Goal: Task Accomplishment & Management: Complete application form

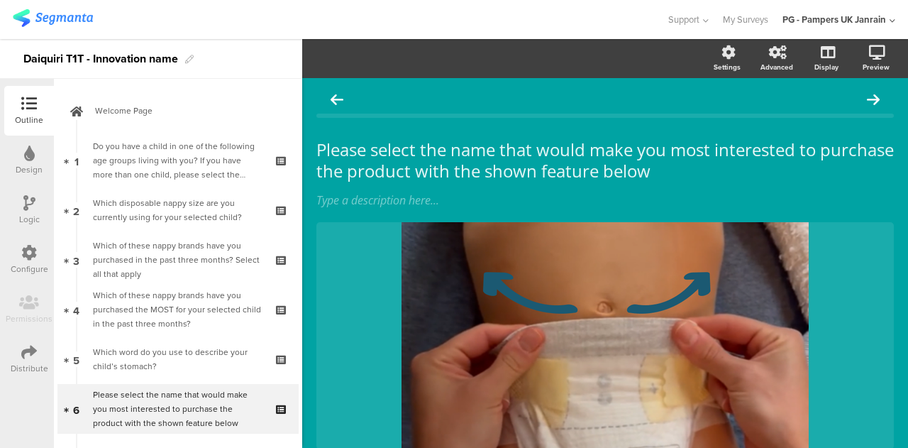
scroll to position [116, 0]
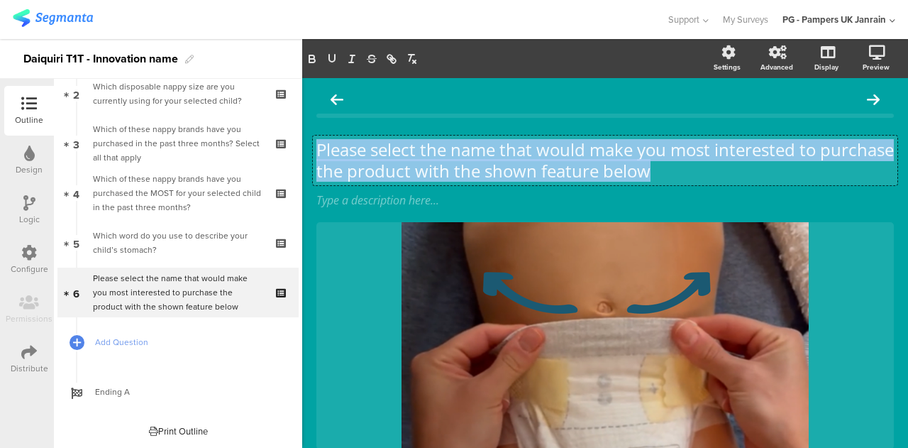
drag, startPoint x: 318, startPoint y: 150, endPoint x: 755, endPoint y: 168, distance: 437.6
click at [755, 168] on div "Please select the name that would make you most interested to purchase the prod…" at bounding box center [605, 161] width 585 height 50
copy p "Please select the name that would make you most interested to purchase the prod…"
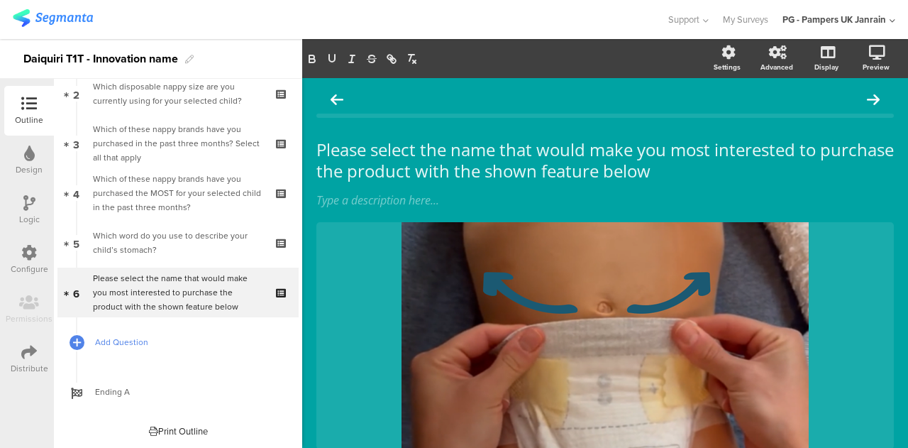
click at [114, 344] on span "Add Question" at bounding box center [186, 342] width 182 height 14
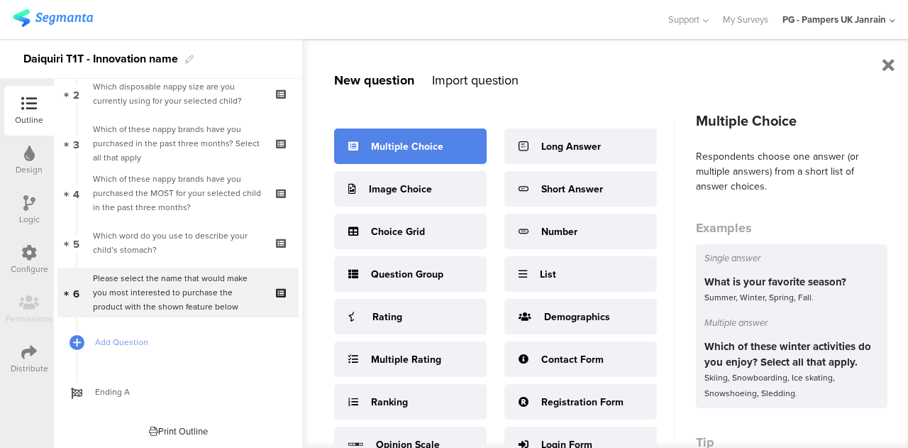
click at [414, 145] on div "Multiple Choice" at bounding box center [407, 146] width 72 height 15
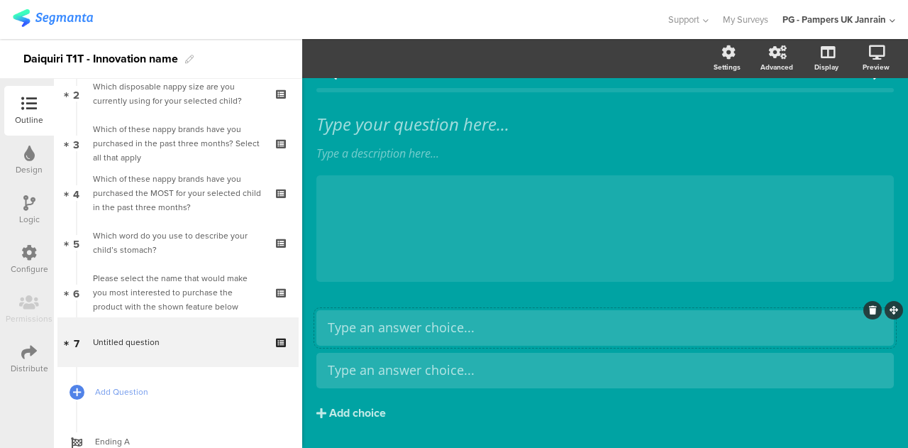
scroll to position [26, 0]
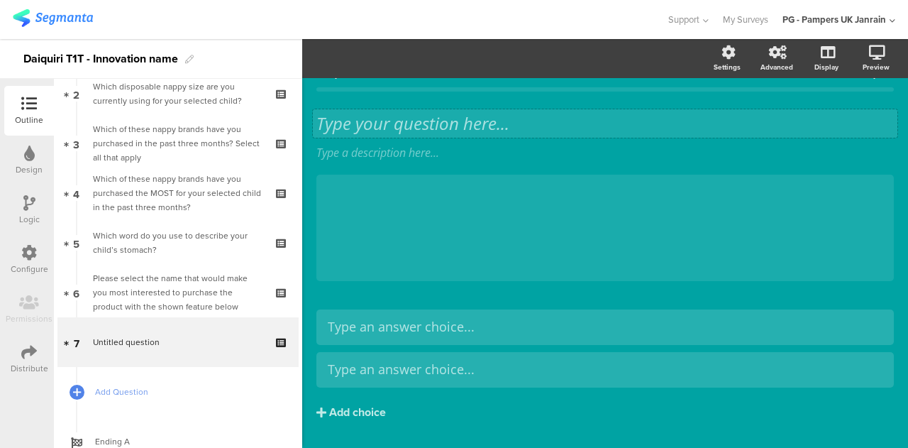
click at [461, 123] on div "Type your question here... Type a description here... /" at bounding box center [606, 197] width 578 height 197
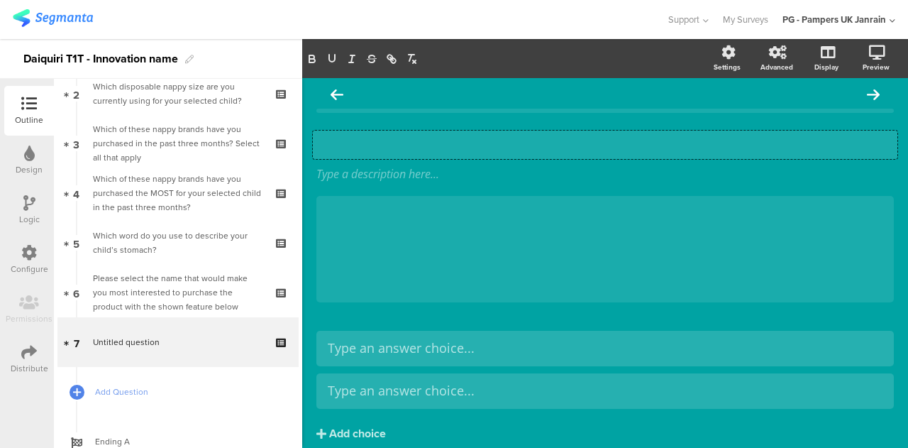
scroll to position [1, 0]
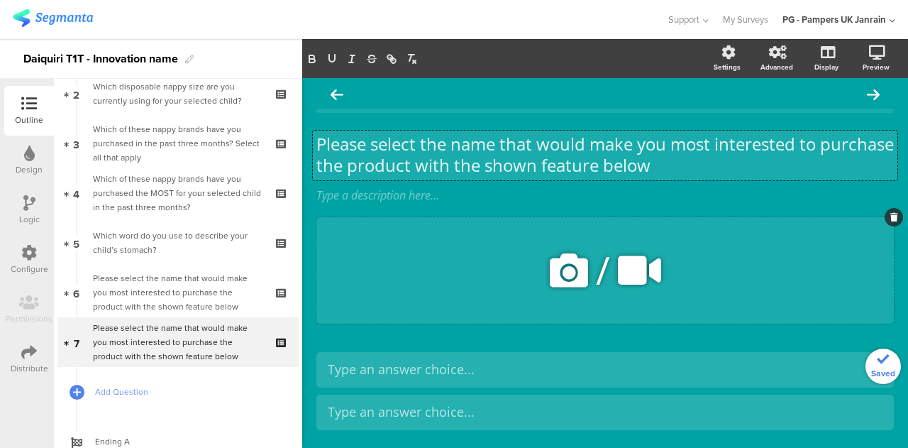
click at [562, 273] on icon at bounding box center [569, 270] width 48 height 48
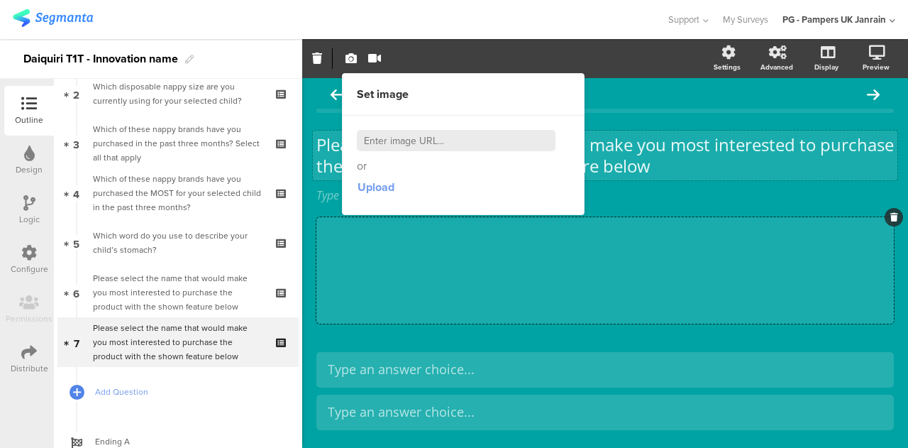
click at [385, 186] on span "Upload" at bounding box center [376, 187] width 37 height 16
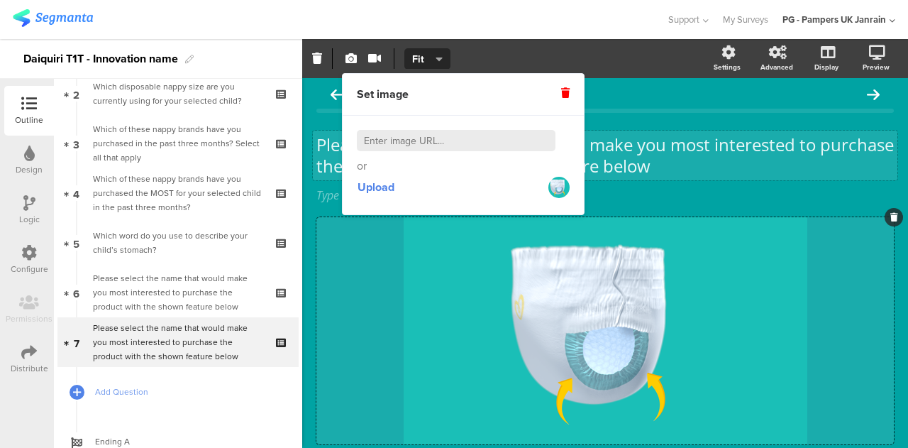
scroll to position [0, 0]
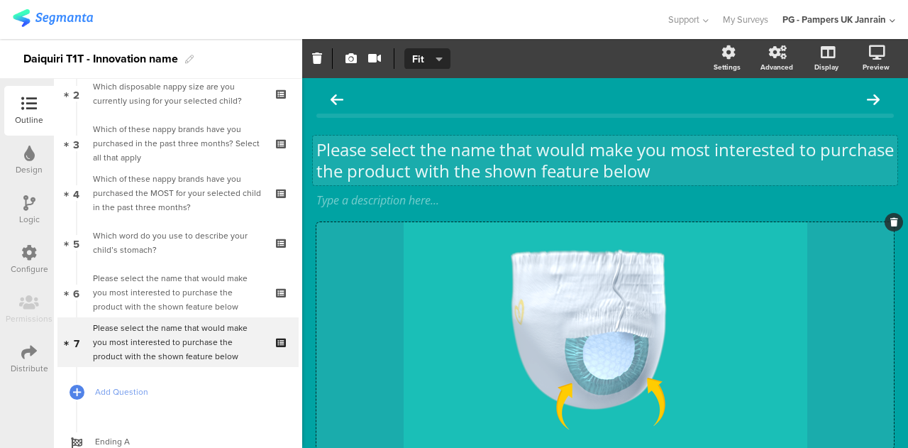
click at [527, 51] on div "Set video Source Youtube Youtube Self hosted video URL Fit Fill Fit" at bounding box center [505, 58] width 407 height 21
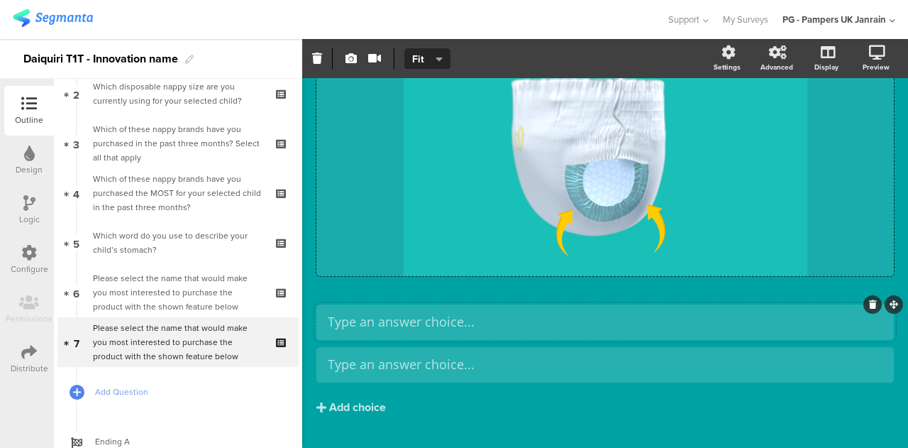
scroll to position [207, 0]
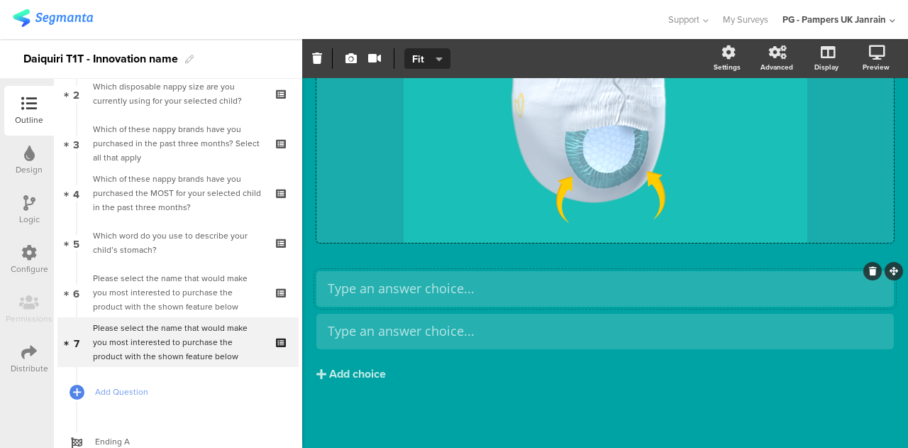
click at [536, 285] on div "Type an answer choice..." at bounding box center [605, 288] width 555 height 16
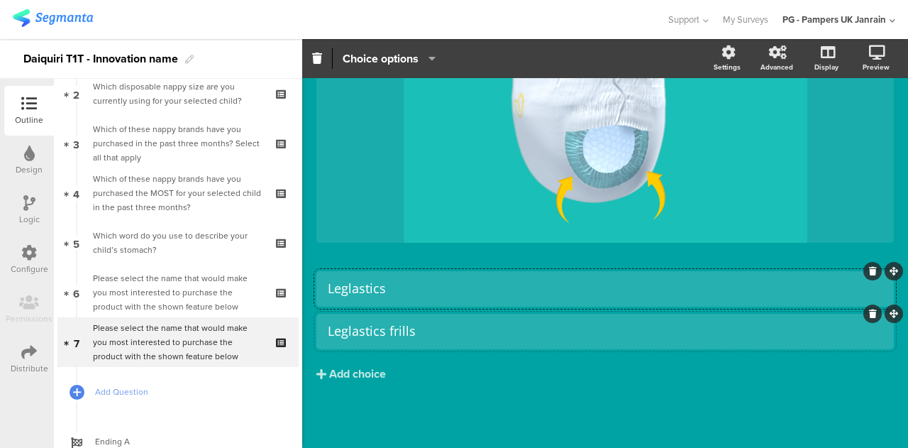
click at [365, 333] on div "Leglastics frills" at bounding box center [605, 331] width 555 height 16
copy div "Leglastics"
click at [430, 333] on div "Leglastics frills" at bounding box center [605, 331] width 555 height 16
click at [377, 371] on div "Add choice" at bounding box center [357, 374] width 57 height 15
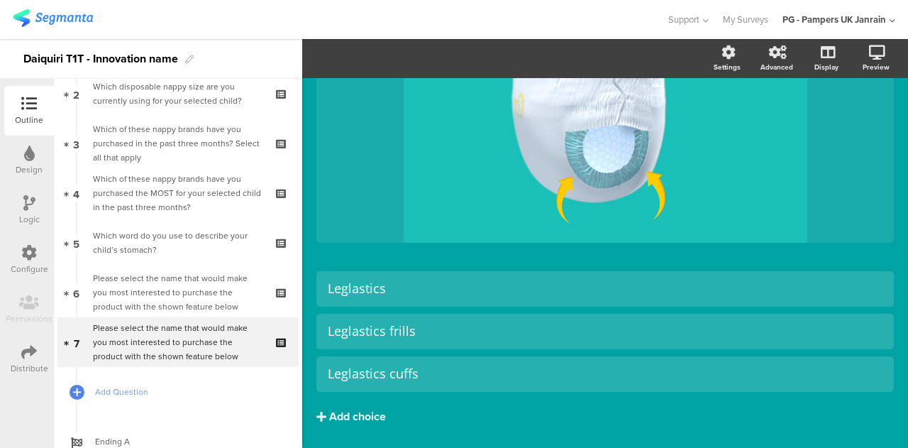
click at [373, 414] on div "Add choice" at bounding box center [357, 417] width 57 height 15
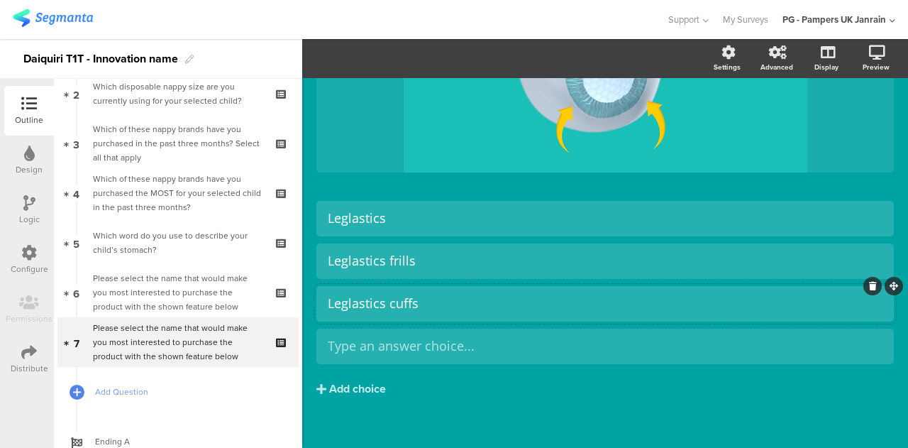
scroll to position [277, 0]
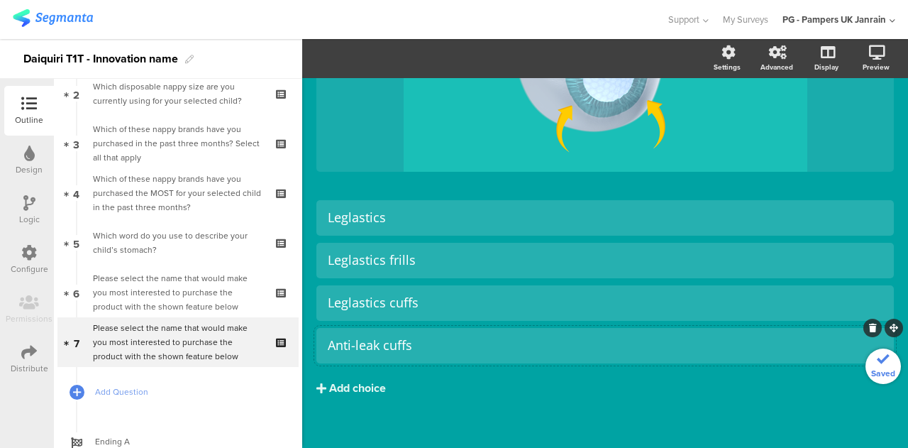
click at [369, 387] on div "Add choice" at bounding box center [357, 388] width 57 height 15
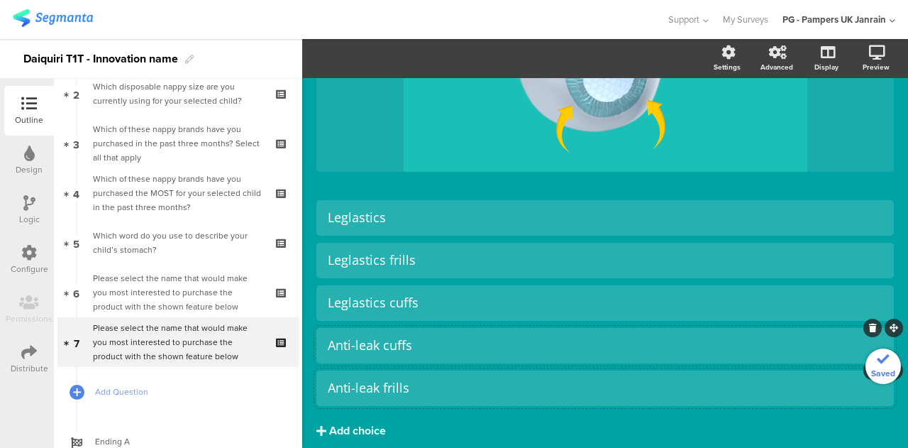
click at [366, 428] on div "Add choice" at bounding box center [357, 431] width 57 height 15
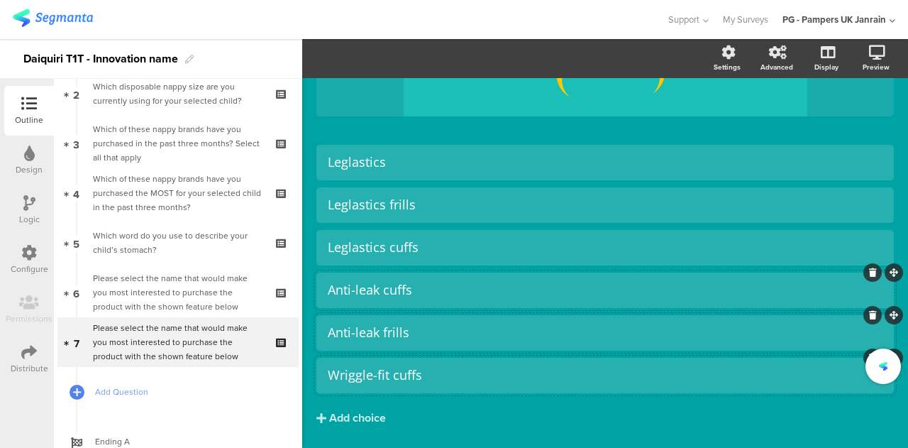
scroll to position [377, 0]
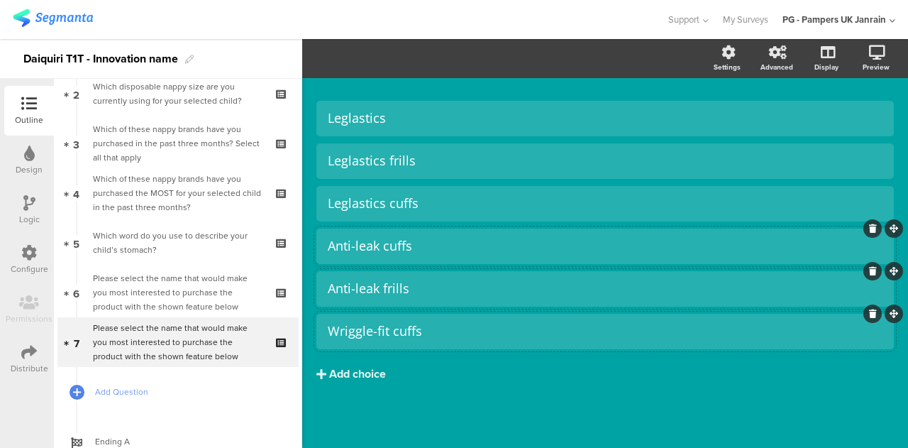
click at [373, 373] on div "Add choice" at bounding box center [357, 374] width 57 height 15
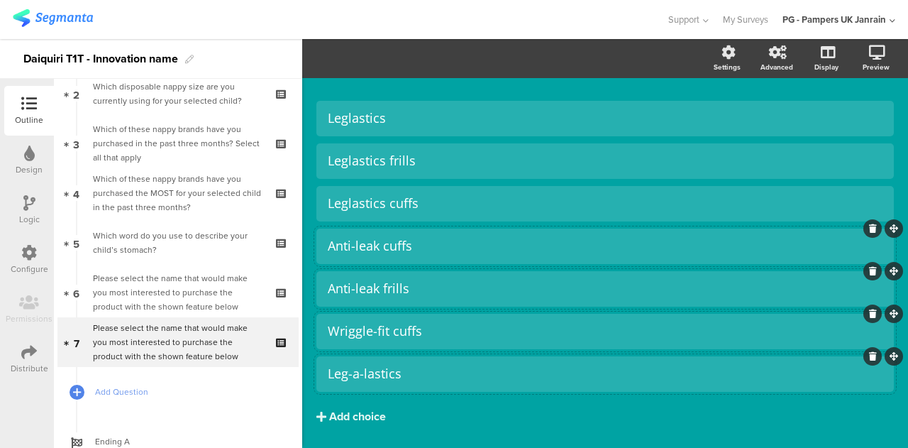
click at [374, 411] on div "Add choice" at bounding box center [357, 417] width 57 height 15
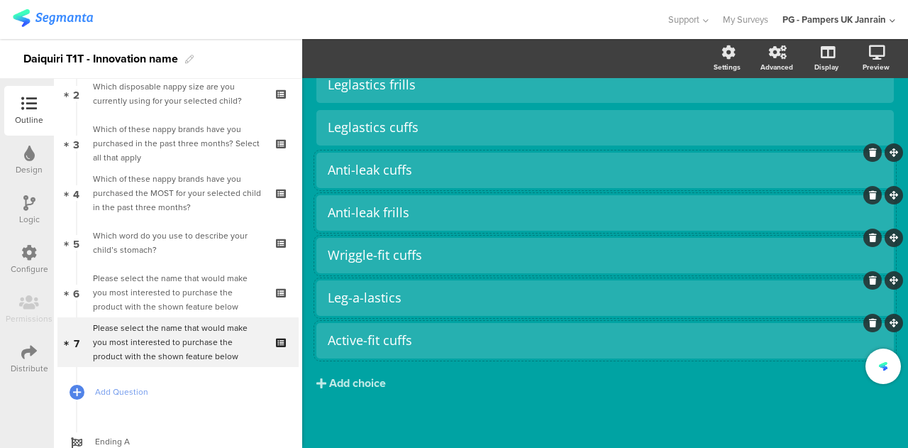
scroll to position [462, 0]
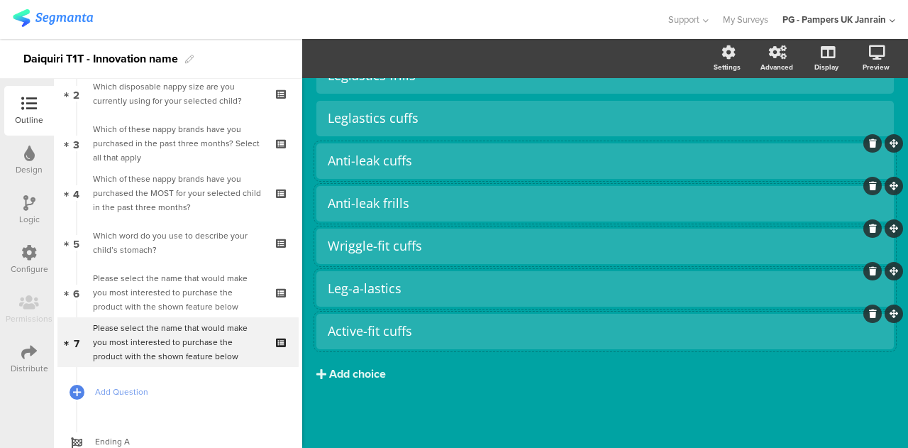
click at [372, 377] on div "Add choice" at bounding box center [357, 374] width 57 height 15
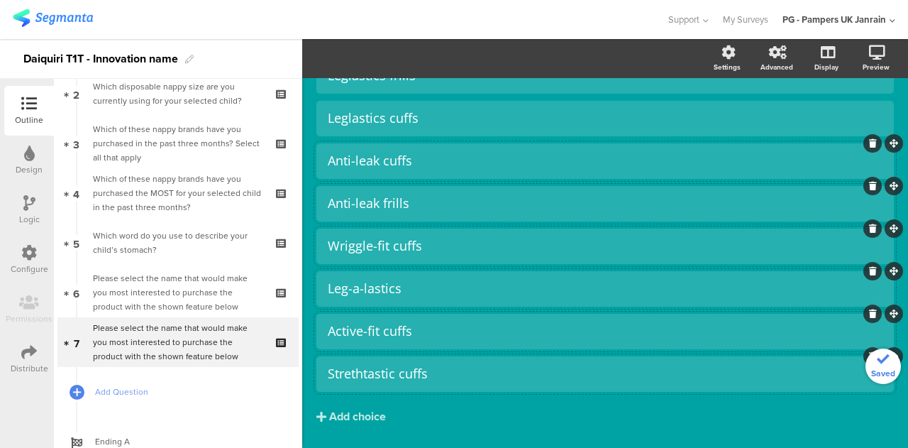
scroll to position [479, 0]
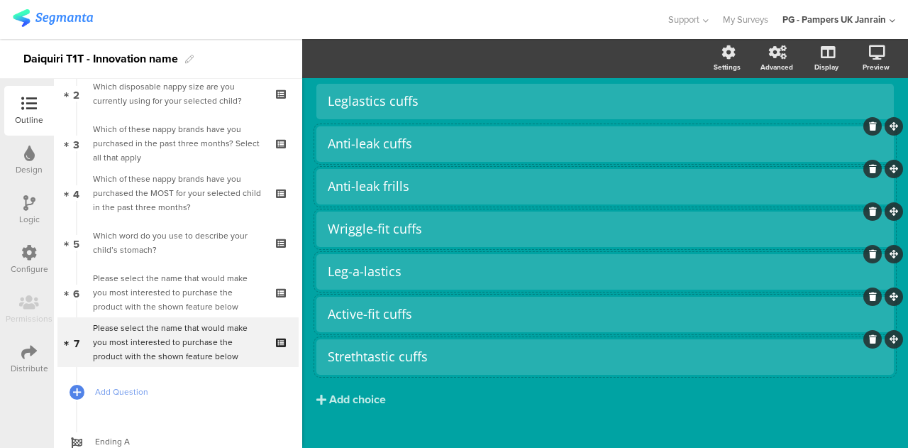
click at [364, 356] on div "Strethtastic cuffs" at bounding box center [605, 356] width 555 height 16
copy div "Strethtastic cuffs"
click at [352, 403] on div "Add choice" at bounding box center [357, 399] width 57 height 15
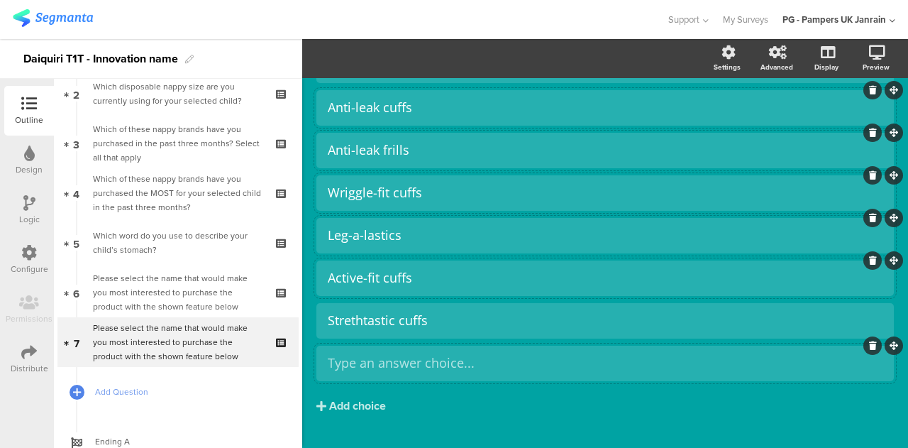
scroll to position [518, 0]
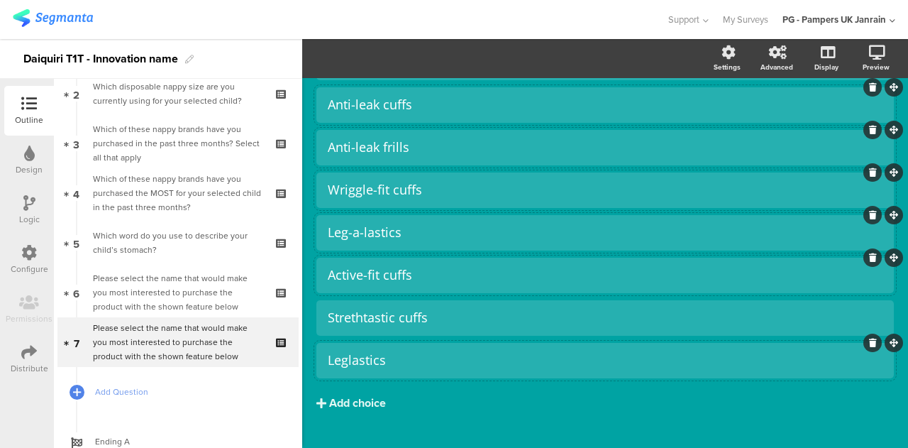
click at [361, 399] on div "Add choice" at bounding box center [357, 403] width 57 height 15
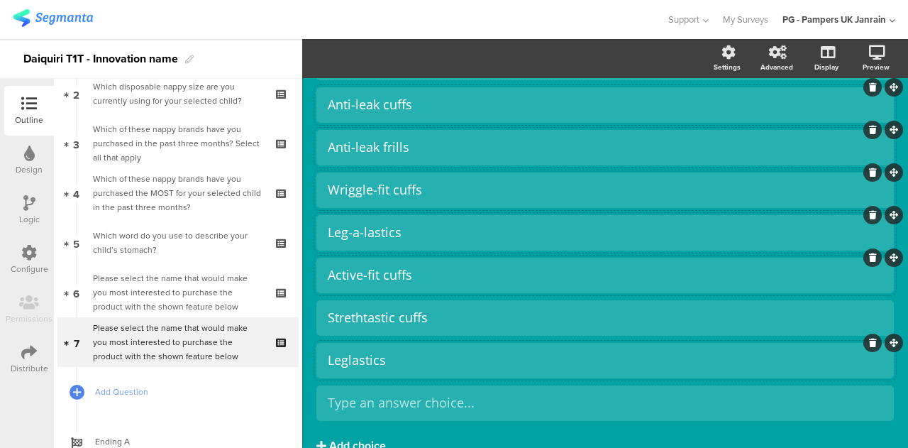
click at [317, 428] on button "Add choice" at bounding box center [606, 445] width 578 height 35
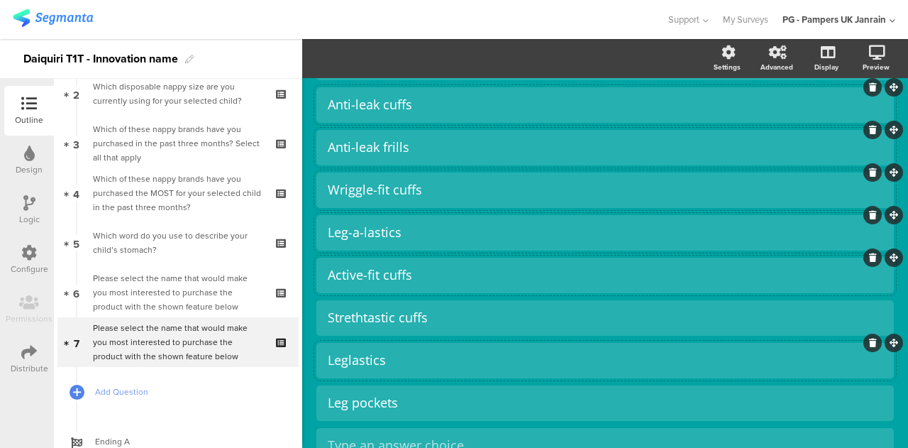
click at [512, 53] on section "Settings Advanced Display [GEOGRAPHIC_DATA]" at bounding box center [605, 58] width 606 height 39
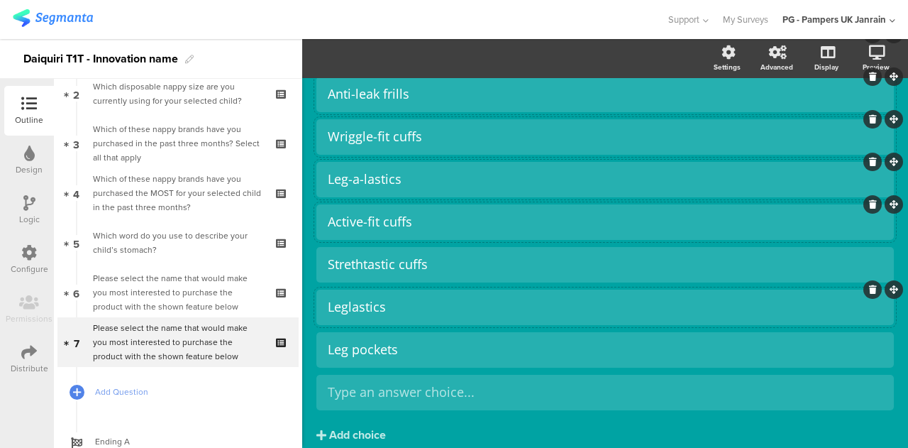
scroll to position [570, 0]
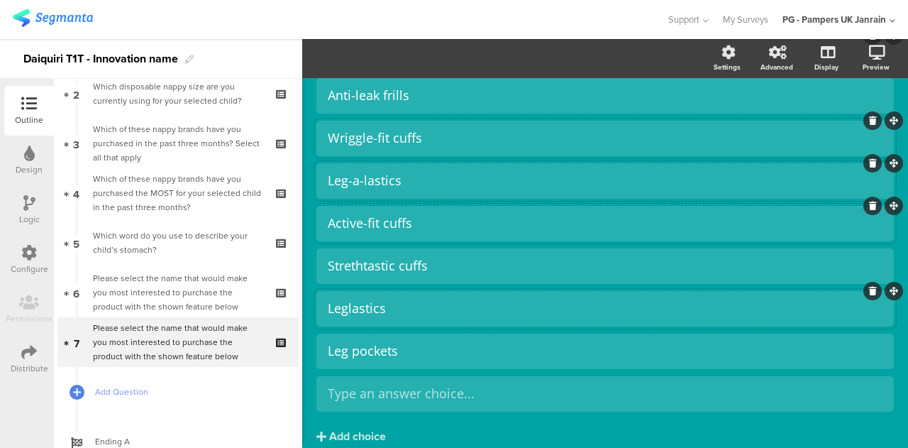
click at [864, 296] on div at bounding box center [873, 291] width 18 height 18
click at [869, 290] on icon at bounding box center [873, 291] width 8 height 9
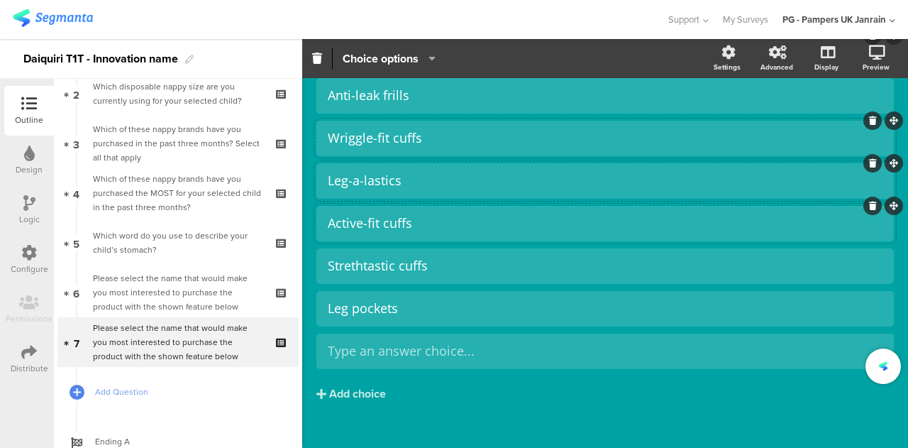
click at [863, 290] on div "Leglastics Leglastics frills Leglastics cuffs Anti-leak cuffs" at bounding box center [606, 138] width 578 height 461
click at [362, 266] on div "Strethtastic cuffs" at bounding box center [605, 266] width 555 height 16
click at [433, 399] on button "Add choice" at bounding box center [606, 393] width 578 height 35
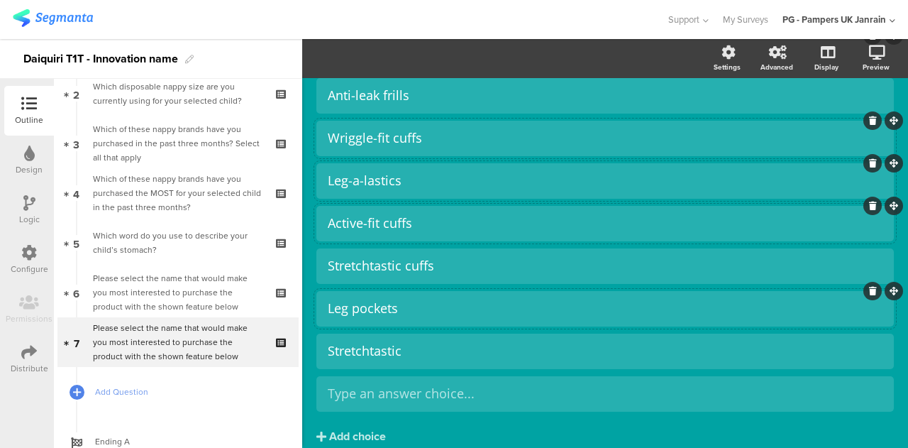
drag, startPoint x: 436, startPoint y: 355, endPoint x: 432, endPoint y: 309, distance: 46.4
click at [432, 309] on div "Leglastics Leglastics frills Leglastics cuffs Anti-leak cuffs" at bounding box center [606, 160] width 578 height 504
click at [346, 350] on div "Stretchtastic" at bounding box center [605, 351] width 555 height 16
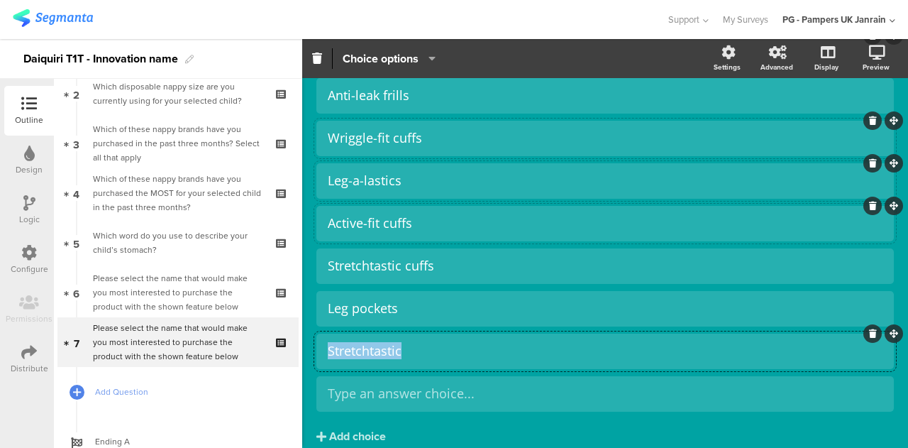
copy div "Stretchtastic"
click at [351, 312] on div "Leg pockets" at bounding box center [605, 308] width 555 height 16
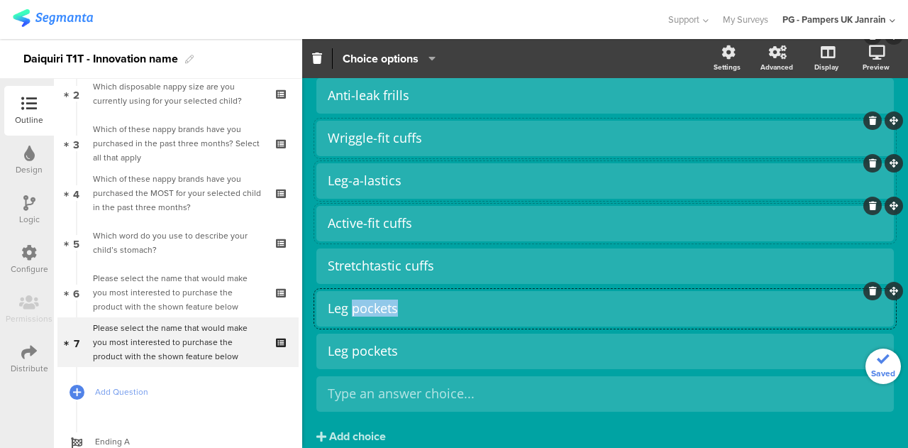
click at [351, 312] on div "Leg pockets" at bounding box center [605, 308] width 555 height 16
click at [467, 263] on div "Stretchtastic cuffs" at bounding box center [605, 266] width 555 height 16
click at [487, 22] on div at bounding box center [333, 19] width 641 height 23
click at [380, 308] on div "Stretchtastic" at bounding box center [605, 308] width 555 height 16
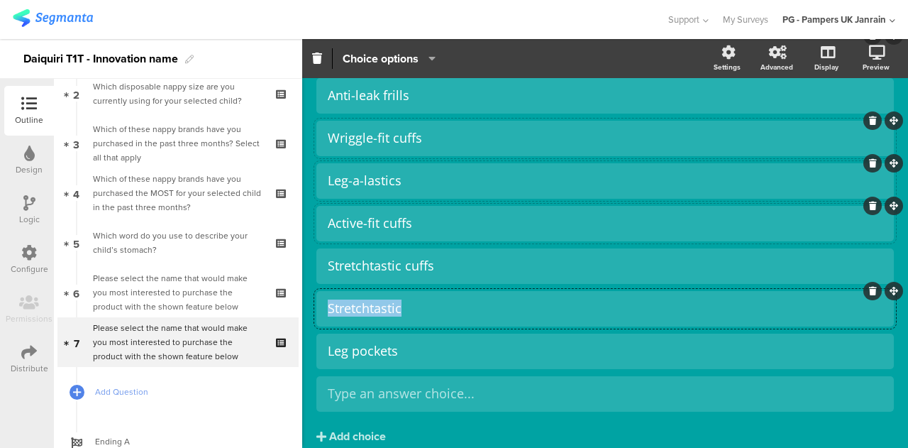
click at [380, 308] on div "Stretchtastic" at bounding box center [605, 308] width 555 height 16
click at [329, 310] on div "stretchtastic" at bounding box center [605, 308] width 555 height 16
click at [421, 309] on div "Stretchtastic" at bounding box center [605, 308] width 555 height 16
click at [370, 307] on div "Stretchtastic cuffs" at bounding box center [605, 308] width 555 height 16
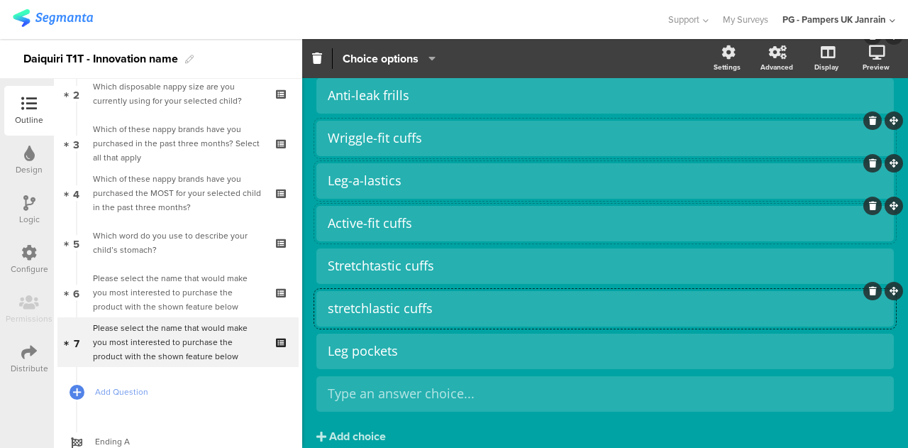
click at [333, 312] on div "stretchlastic cuffs" at bounding box center [605, 308] width 555 height 16
click at [480, 310] on div "Stretchlastic cuffs" at bounding box center [605, 308] width 555 height 16
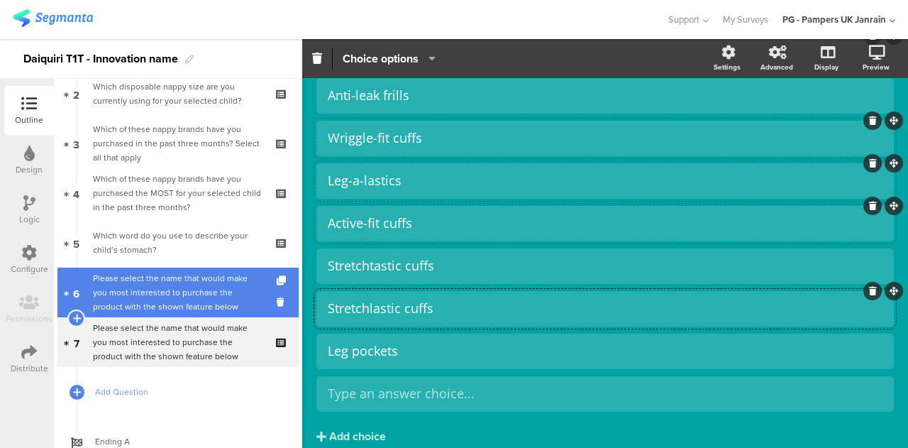
click at [148, 282] on div "Please select the name that would make you most interested to purchase the prod…" at bounding box center [178, 292] width 170 height 43
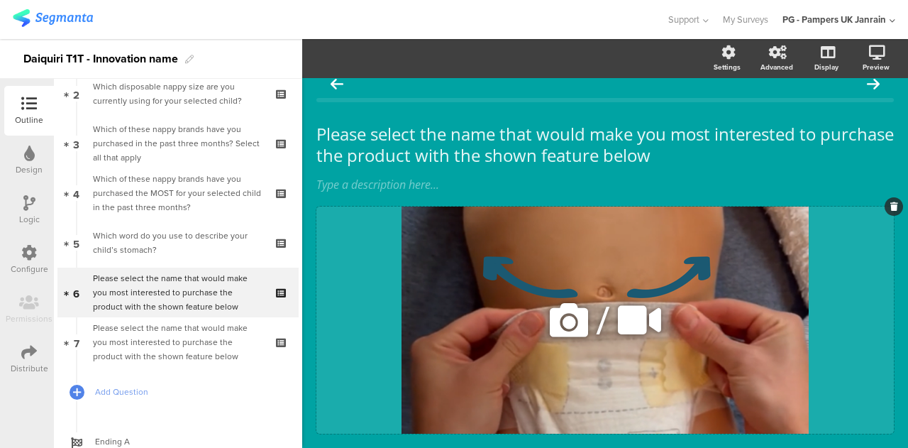
scroll to position [57, 0]
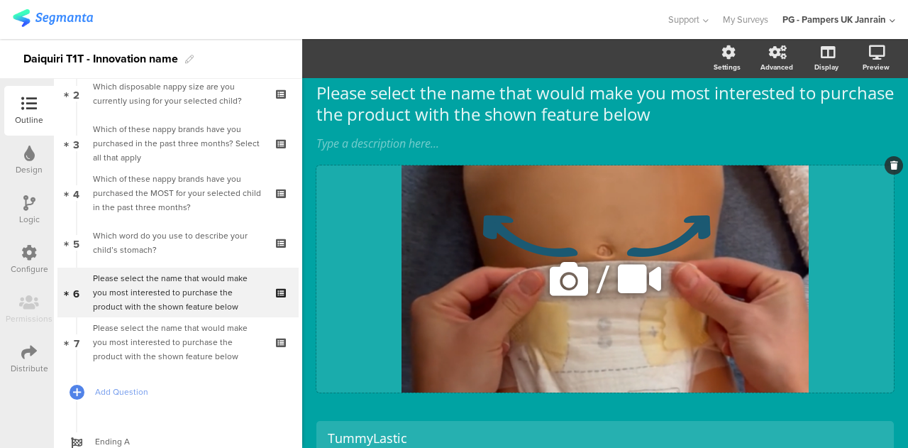
click at [569, 276] on icon at bounding box center [569, 279] width 48 height 48
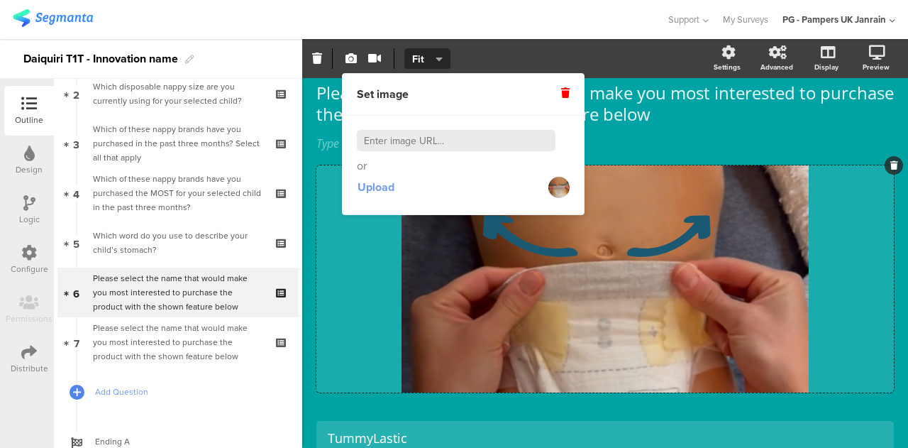
click at [372, 183] on span "Upload" at bounding box center [376, 187] width 37 height 16
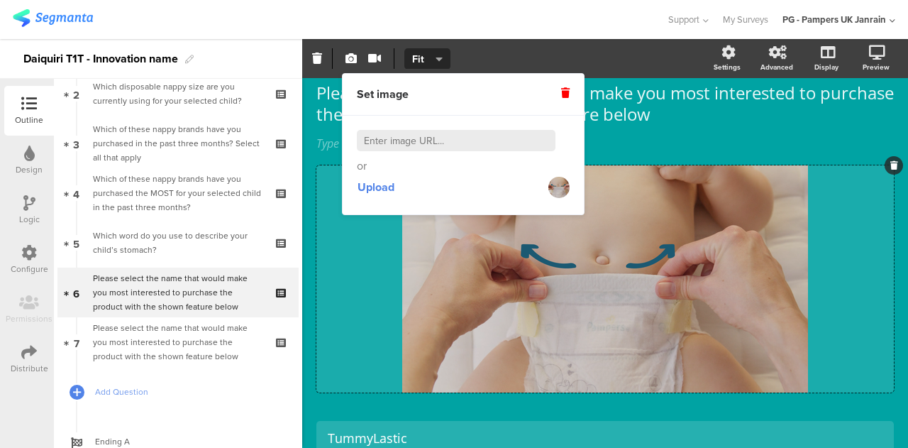
click at [565, 18] on div at bounding box center [333, 19] width 641 height 23
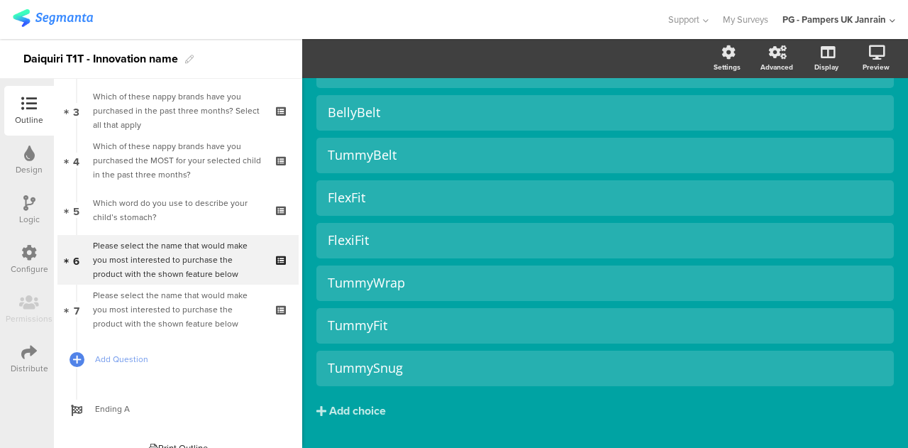
scroll to position [632, 0]
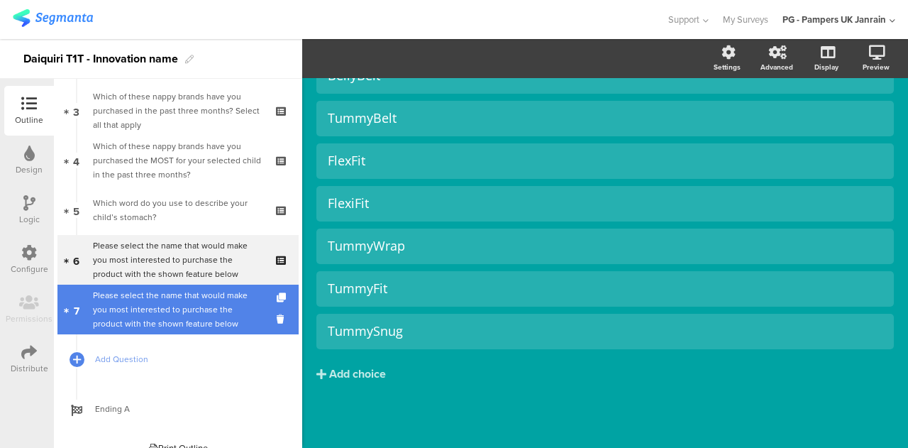
click at [161, 303] on div "Please select the name that would make you most interested to purchase the prod…" at bounding box center [178, 309] width 170 height 43
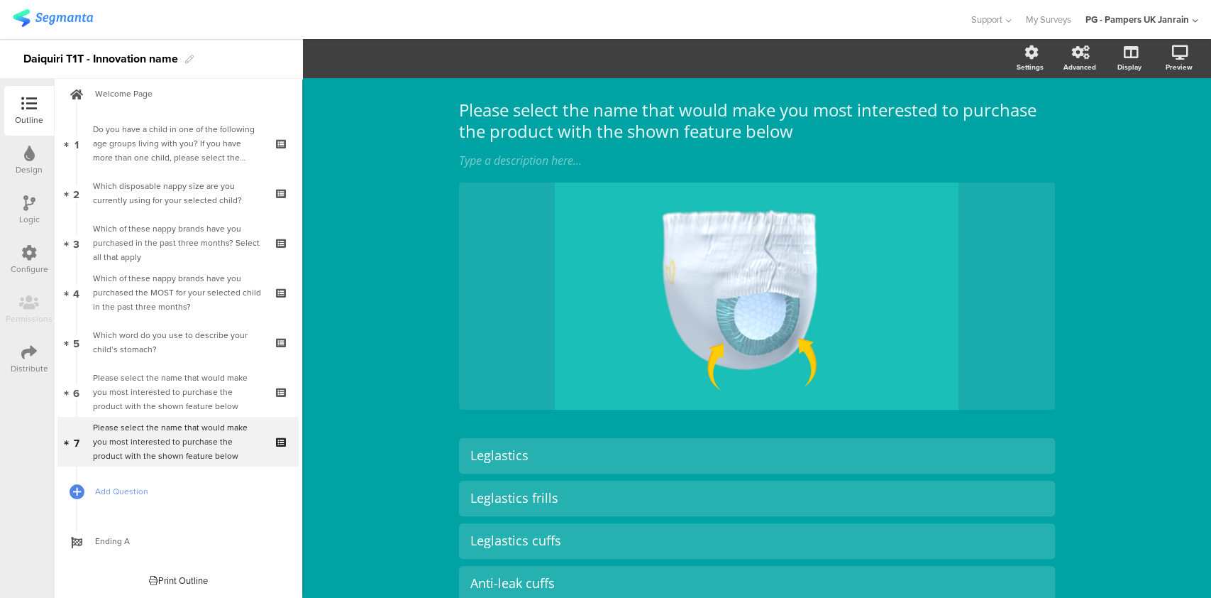
scroll to position [40, 0]
drag, startPoint x: 892, startPoint y: 2, endPoint x: 417, endPoint y: 330, distance: 577.0
click at [417, 330] on div "Please select the name that would make you most interested to purchase the prod…" at bounding box center [756, 539] width 909 height 1003
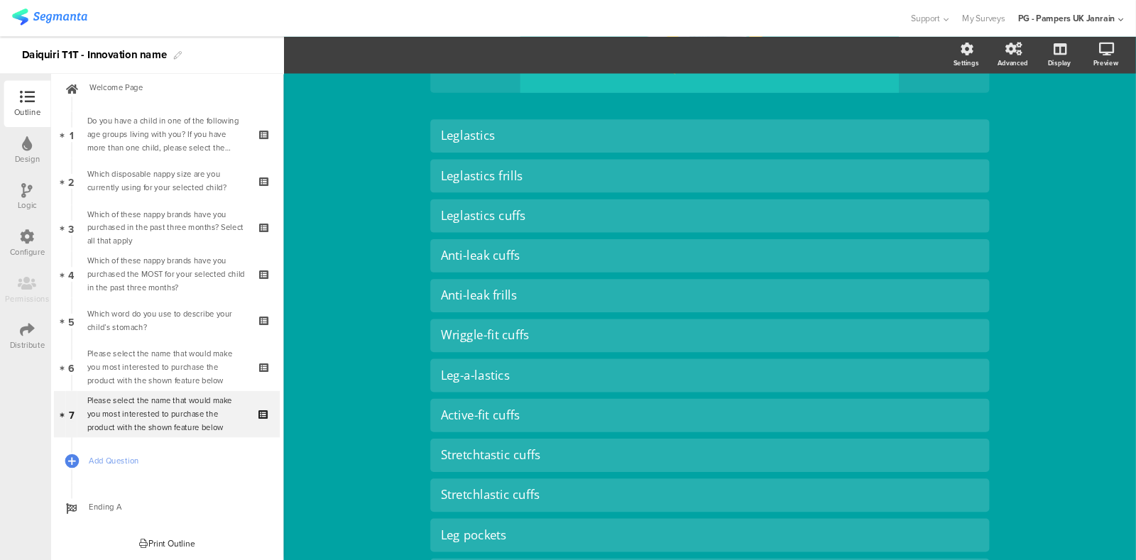
scroll to position [0, 0]
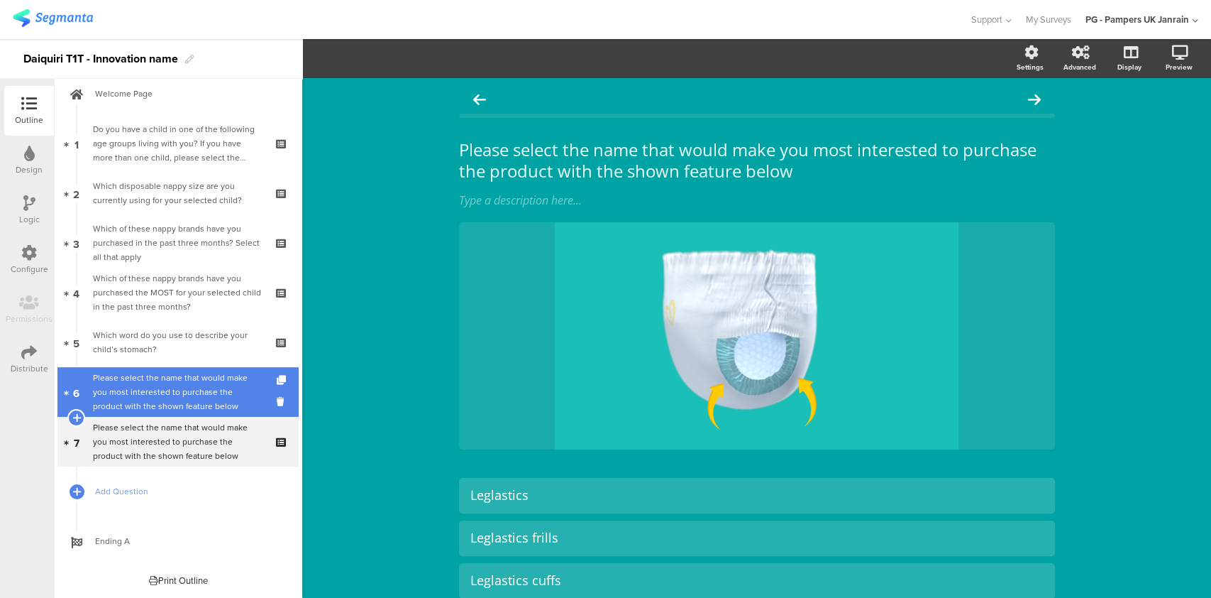
click at [136, 377] on div "Please select the name that would make you most interested to purchase the prod…" at bounding box center [178, 391] width 170 height 43
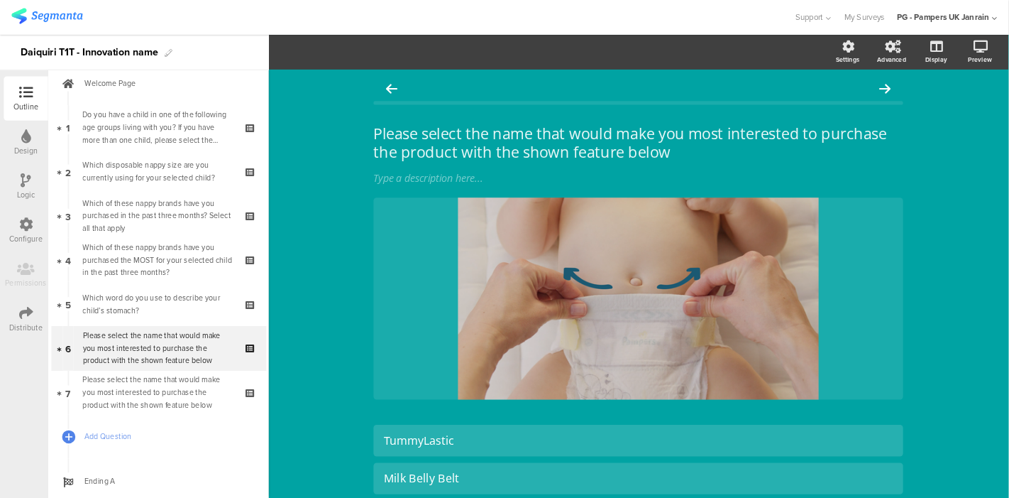
scroll to position [17, 0]
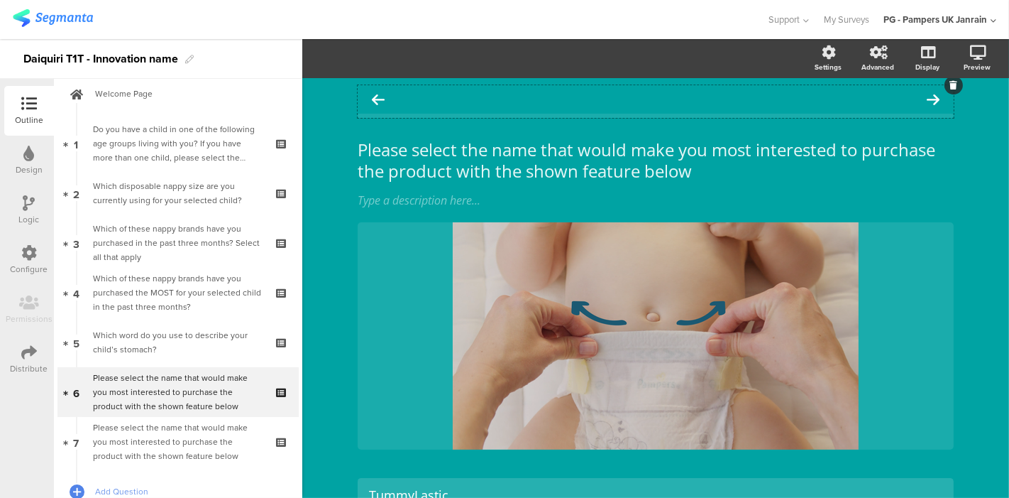
drag, startPoint x: 1180, startPoint y: 1, endPoint x: 444, endPoint y: 99, distance: 741.7
click at [444, 99] on div at bounding box center [656, 99] width 596 height 28
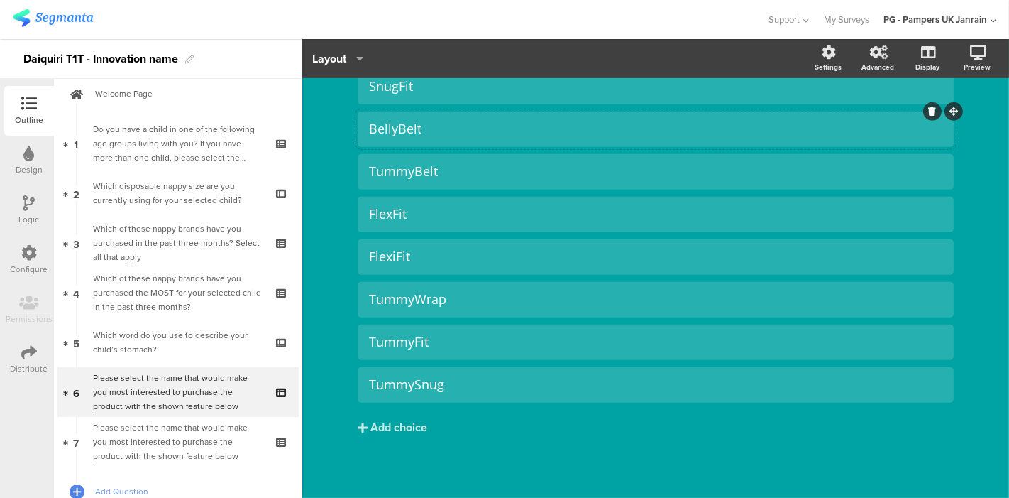
scroll to position [582, 0]
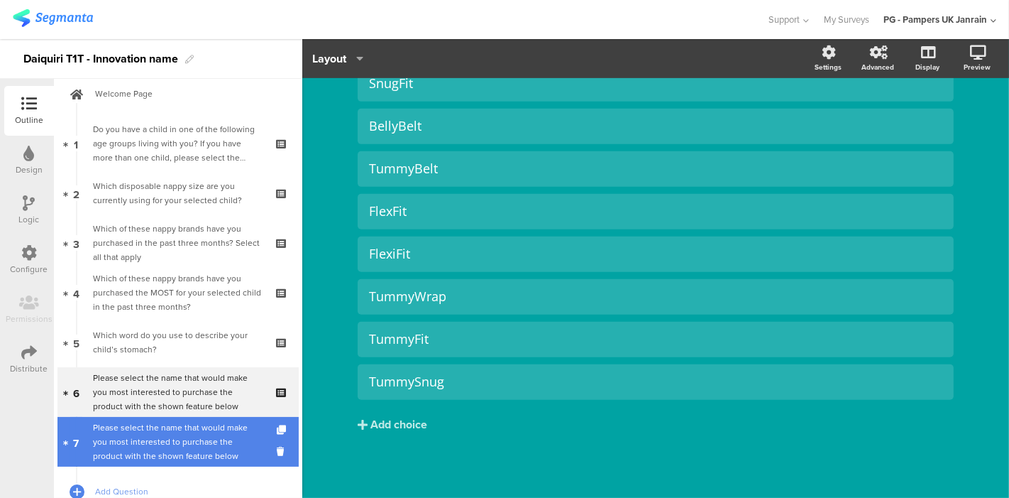
click at [177, 424] on div "Please select the name that would make you most interested to purchase the prod…" at bounding box center [178, 441] width 170 height 43
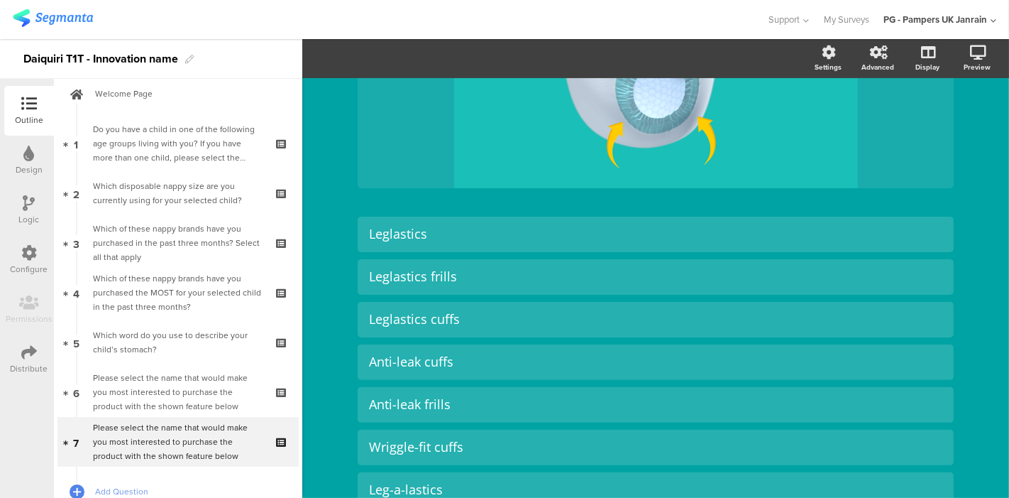
scroll to position [263, 0]
click at [420, 274] on div "Leglastics frills" at bounding box center [655, 275] width 573 height 16
click at [419, 322] on div "Leglastics cuffs" at bounding box center [655, 317] width 573 height 16
click at [325, 201] on div "Please select the name that would make you most interested to purchase the prod…" at bounding box center [655, 316] width 707 height 1003
click at [326, 220] on div "Please select the name that would make you most interested to purchase the prod…" at bounding box center [655, 316] width 707 height 1003
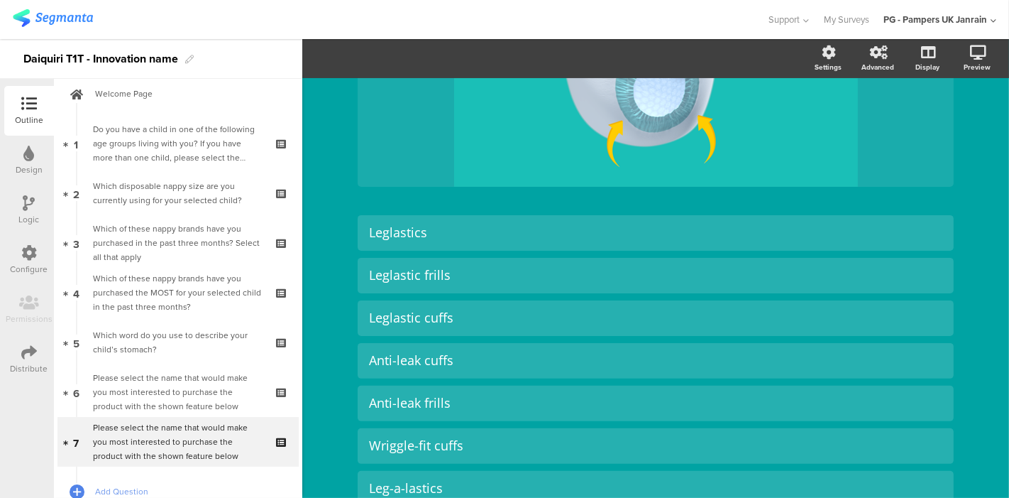
click at [26, 110] on icon at bounding box center [29, 104] width 16 height 16
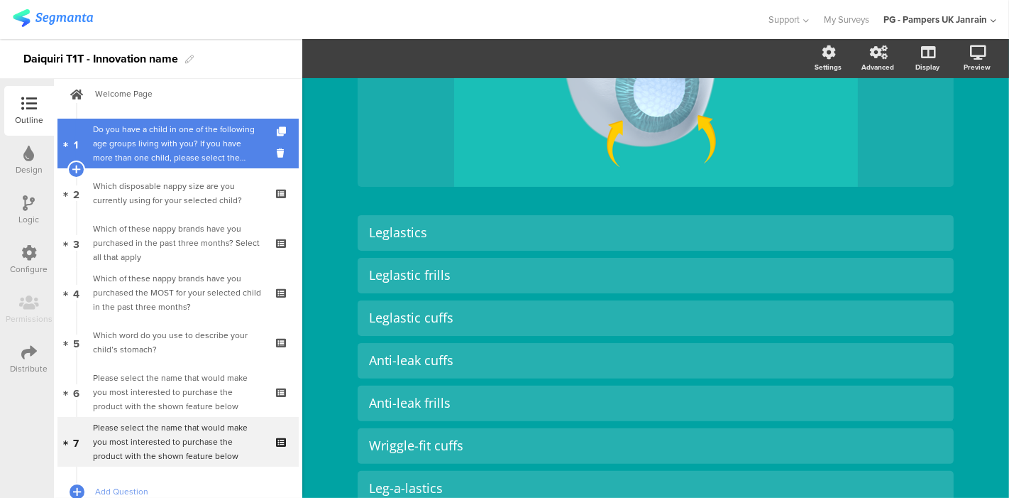
click at [115, 133] on div "Do you have a child in one of the following age groups living with you? If you …" at bounding box center [178, 143] width 170 height 43
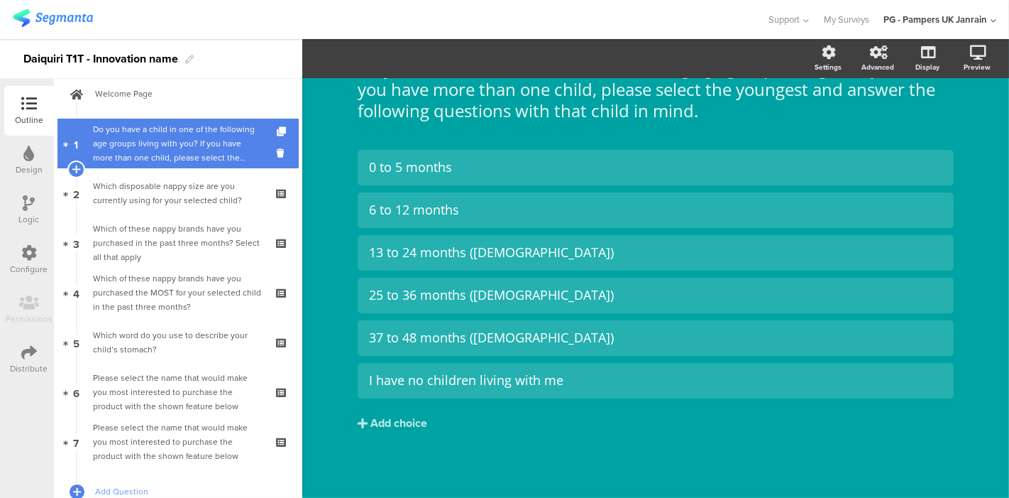
scroll to position [81, 0]
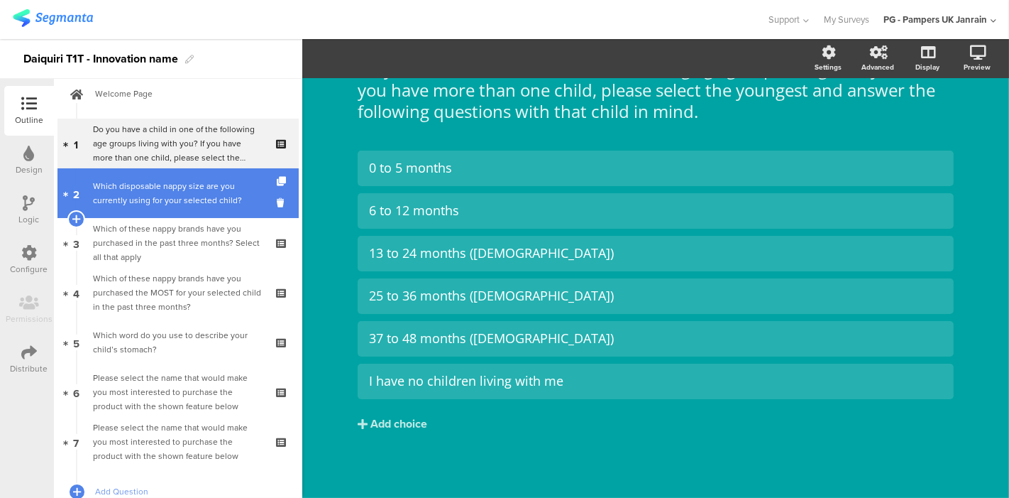
click at [145, 203] on div "Which disposable nappy size are you currently using for your selected child?" at bounding box center [178, 193] width 170 height 28
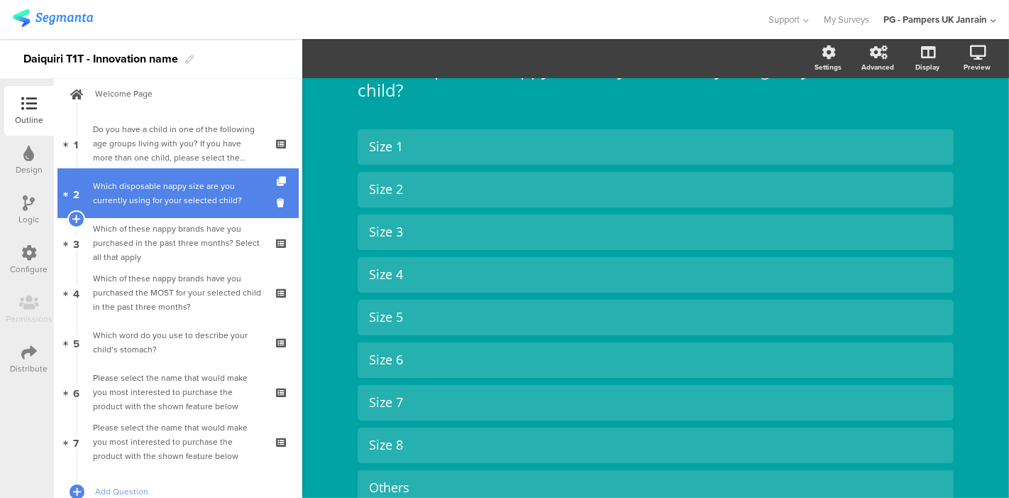
scroll to position [145, 0]
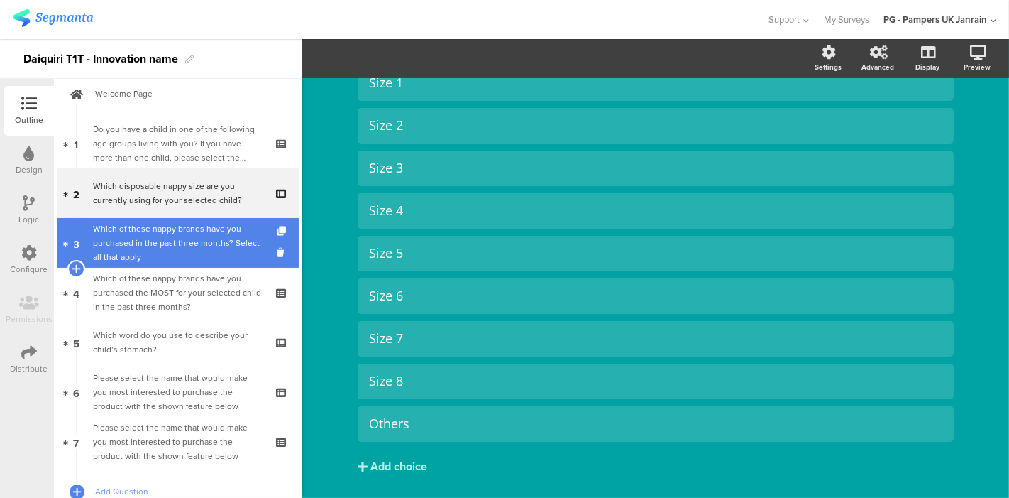
click at [156, 244] on div "Which of these nappy brands have you purchased in the past three months? Select…" at bounding box center [178, 242] width 170 height 43
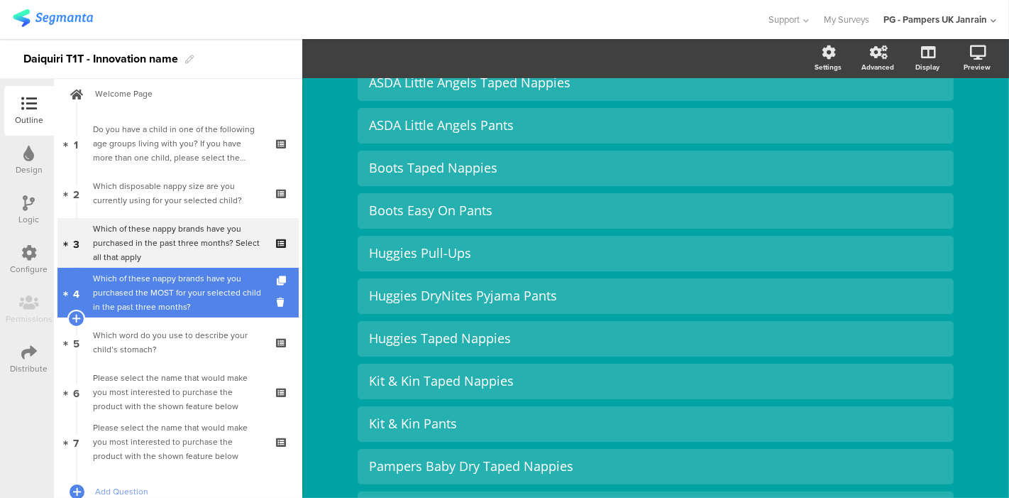
click at [158, 316] on link "4 Which of these nappy brands have you purchased the MOST for your selected chi…" at bounding box center [177, 293] width 241 height 50
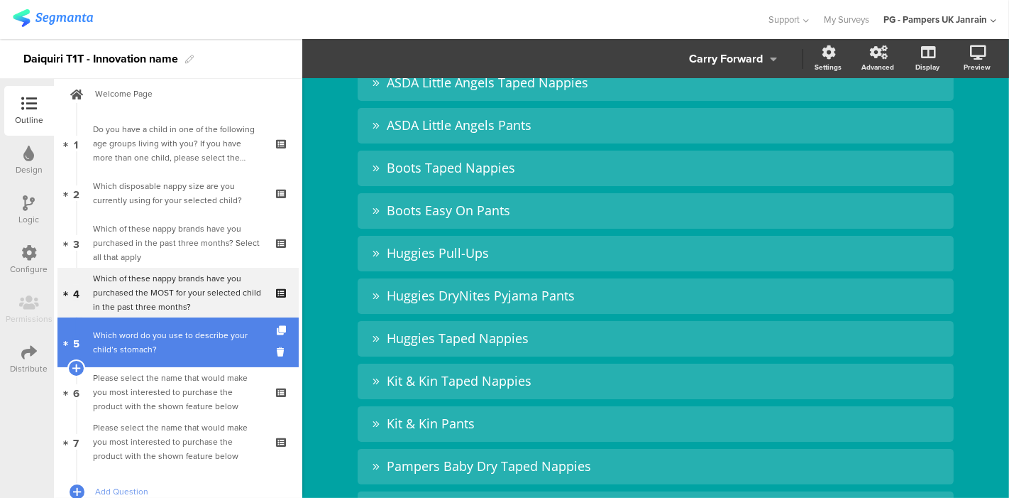
click at [165, 345] on div "Which word do you use to describe your child’s stomach?" at bounding box center [178, 342] width 170 height 28
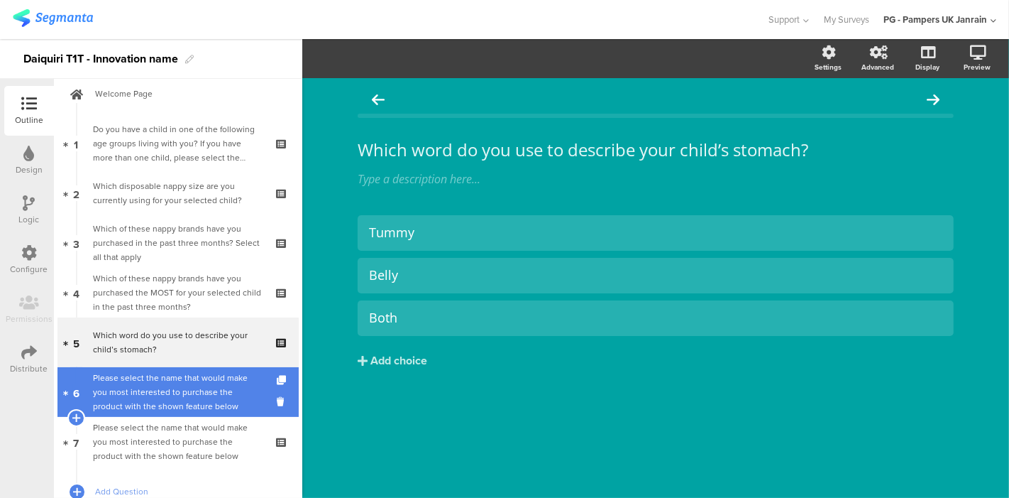
click at [170, 400] on div "Please select the name that would make you most interested to purchase the prod…" at bounding box center [178, 391] width 170 height 43
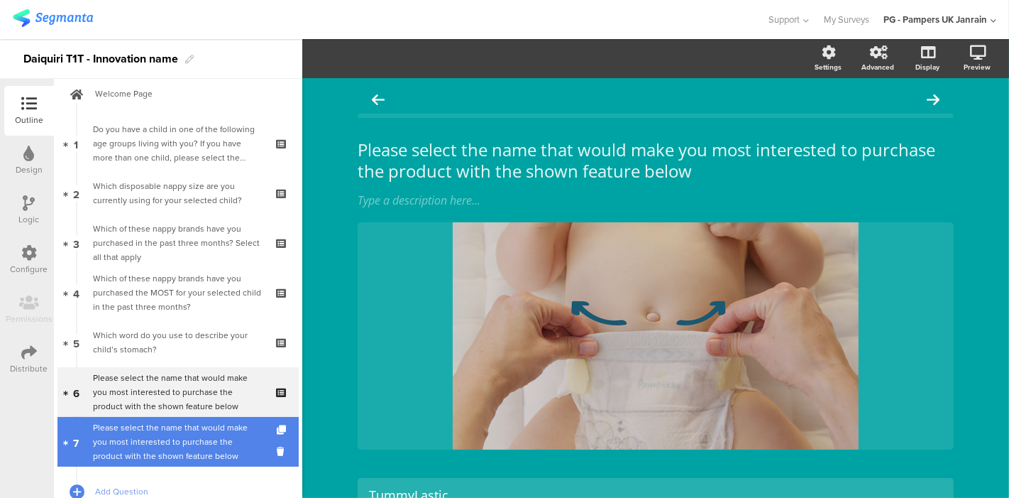
click at [174, 441] on div "Please select the name that would make you most interested to purchase the prod…" at bounding box center [178, 441] width 170 height 43
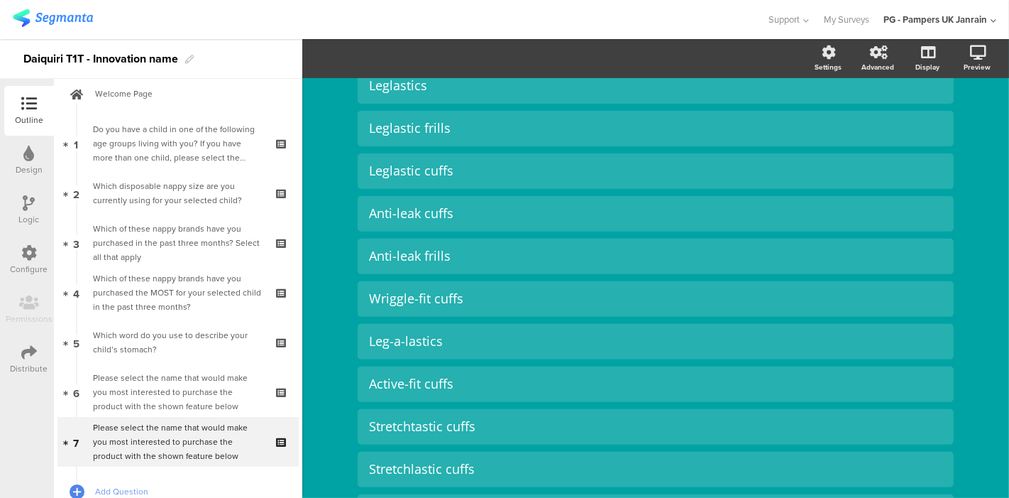
scroll to position [582, 0]
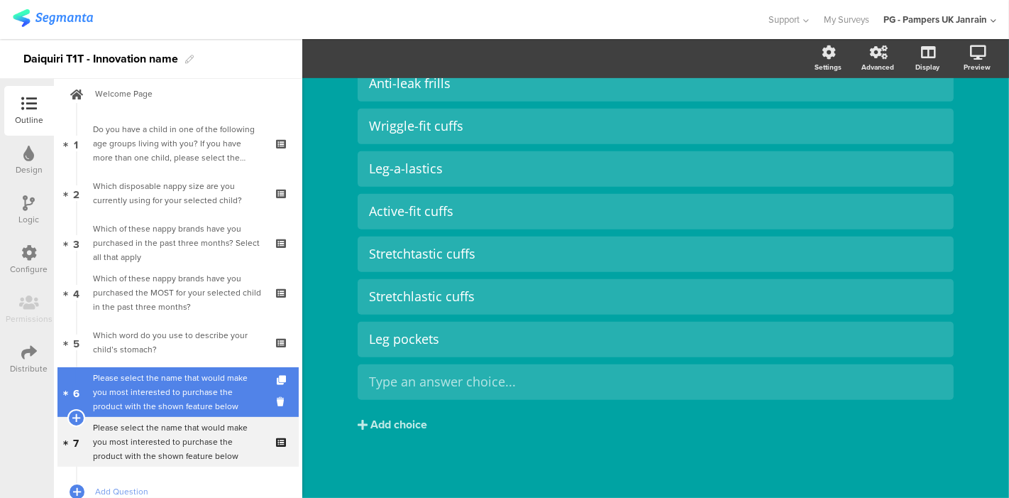
click at [145, 368] on link "6 Please select the name that would make you most interested to purchase the pr…" at bounding box center [177, 392] width 241 height 50
